Goal: Information Seeking & Learning: Learn about a topic

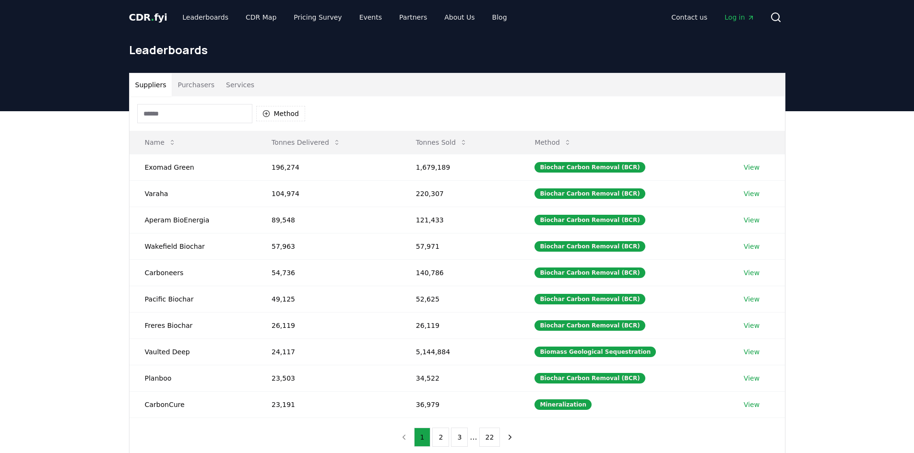
click at [196, 84] on button "Purchasers" at bounding box center [196, 84] width 48 height 23
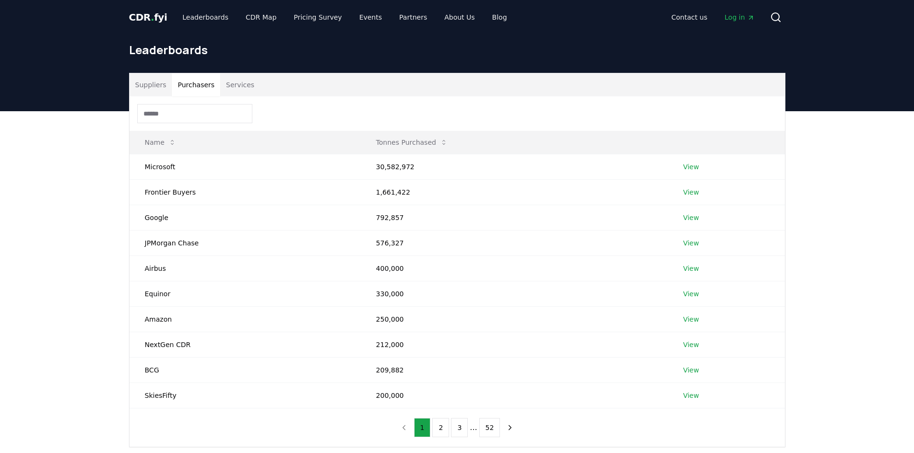
click at [195, 119] on input at bounding box center [194, 113] width 115 height 19
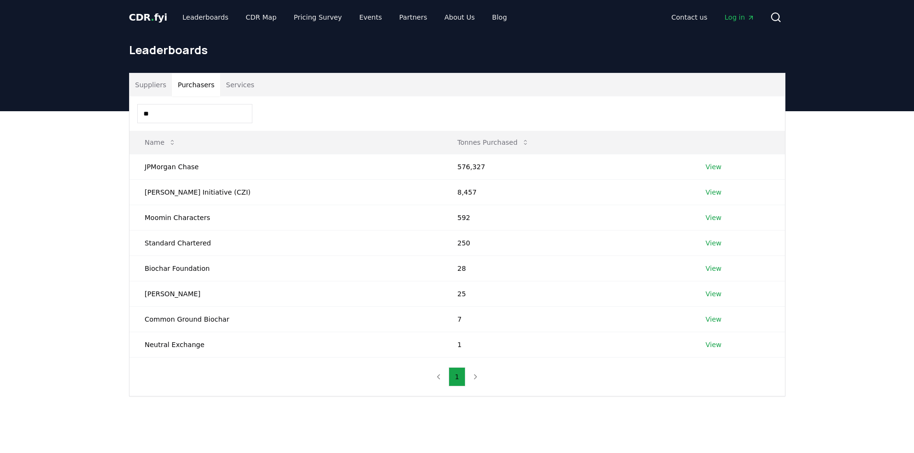
type input "*"
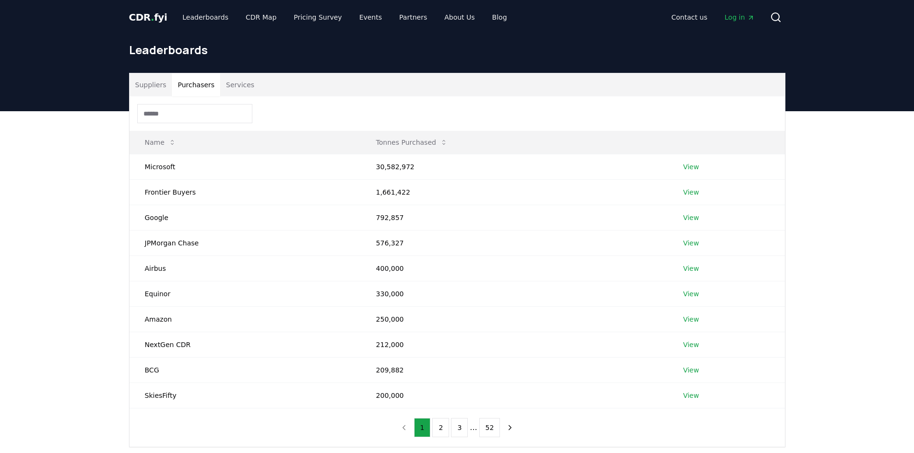
click at [153, 83] on button "Suppliers" at bounding box center [151, 84] width 43 height 23
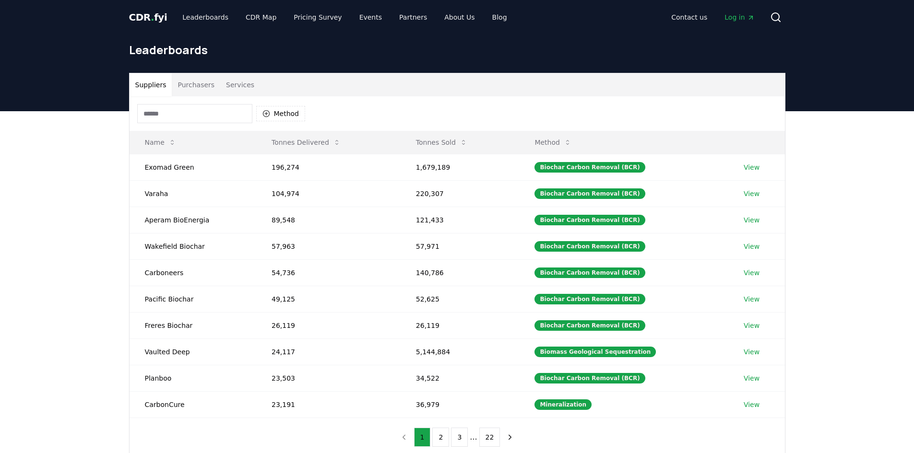
click at [232, 87] on button "Services" at bounding box center [240, 84] width 40 height 23
click at [148, 88] on button "Suppliers" at bounding box center [151, 84] width 43 height 23
click at [176, 110] on input at bounding box center [194, 113] width 115 height 19
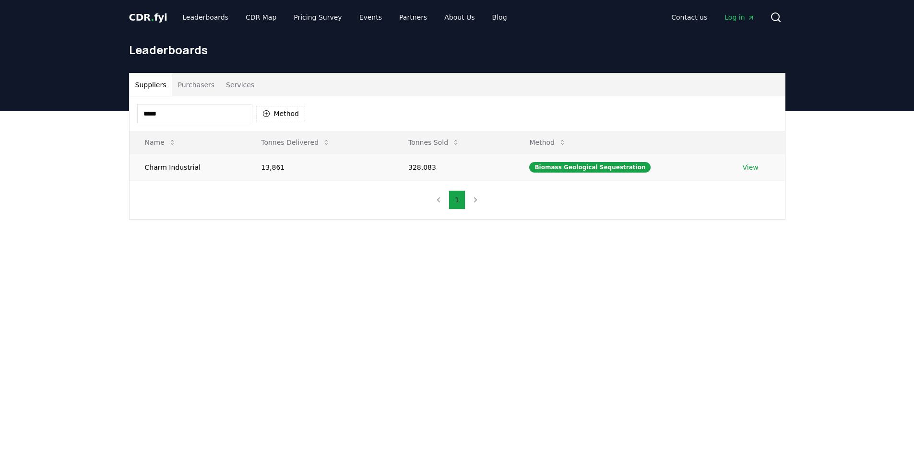
type input "*****"
click at [745, 164] on link "View" at bounding box center [751, 168] width 16 height 10
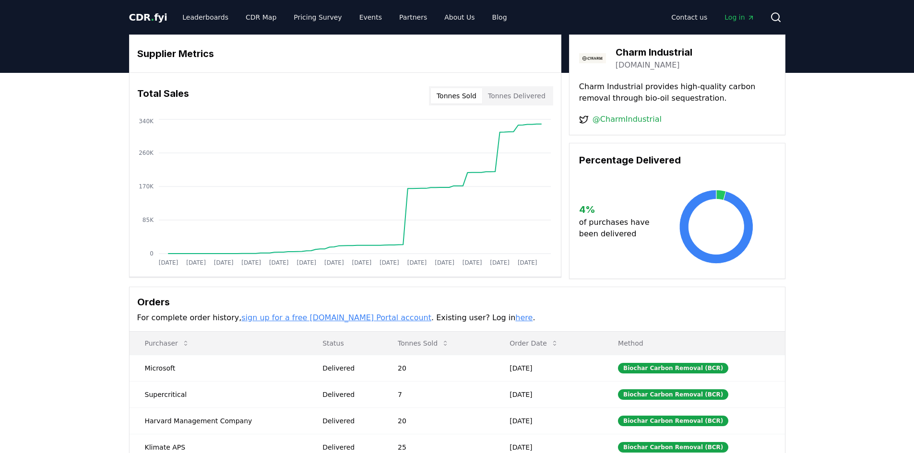
click at [519, 96] on button "Tonnes Delivered" at bounding box center [516, 95] width 69 height 15
